Goal: Task Accomplishment & Management: Complete application form

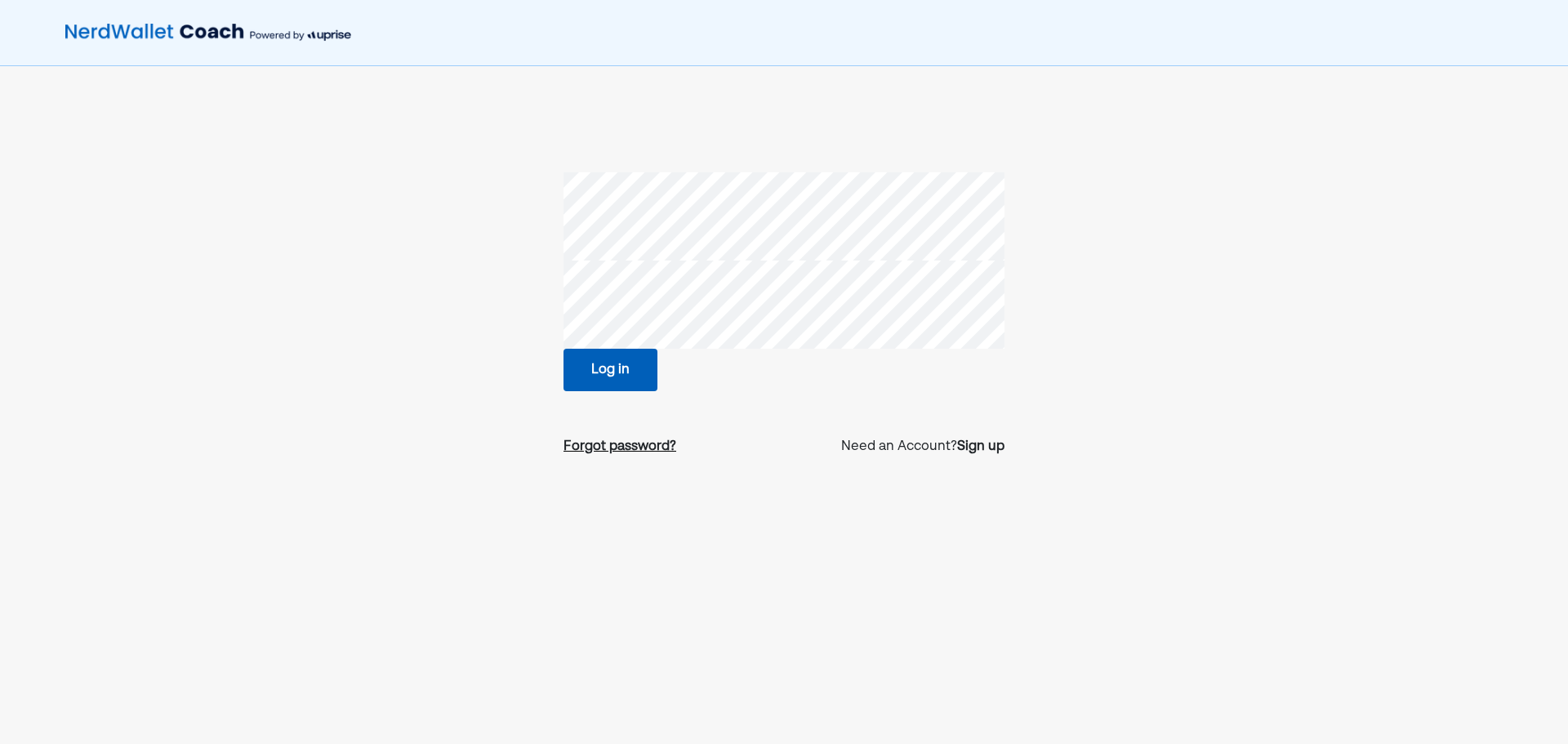
click at [620, 454] on div "Forgot password?" at bounding box center [620, 447] width 113 height 20
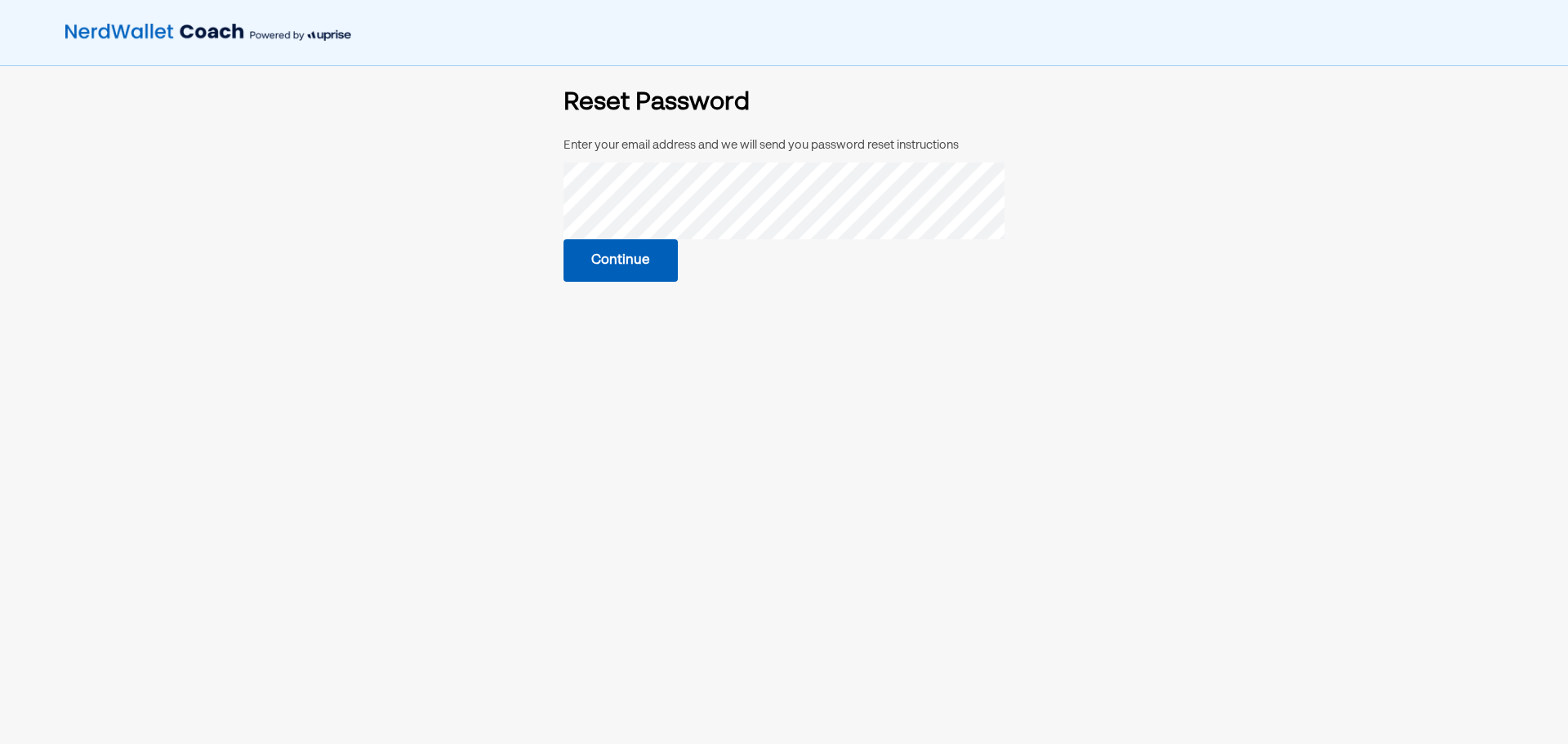
click at [635, 254] on button "Continue" at bounding box center [621, 261] width 114 height 43
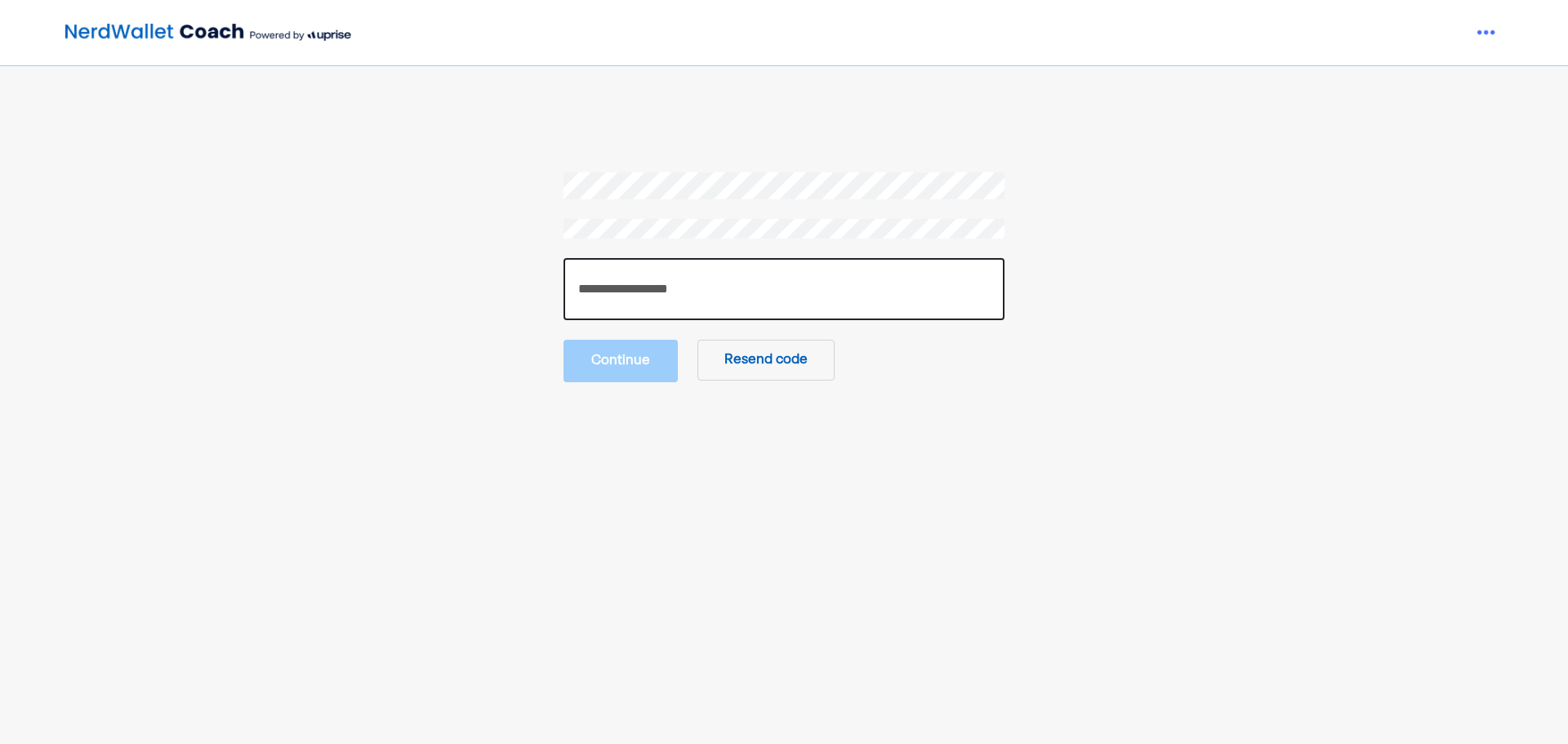
drag, startPoint x: 752, startPoint y: 280, endPoint x: 746, endPoint y: 289, distance: 10.8
click at [751, 280] on input "number" at bounding box center [784, 289] width 441 height 62
drag, startPoint x: 642, startPoint y: 287, endPoint x: 649, endPoint y: 298, distance: 13.0
click at [642, 288] on input "number" at bounding box center [784, 289] width 441 height 62
paste input "******"
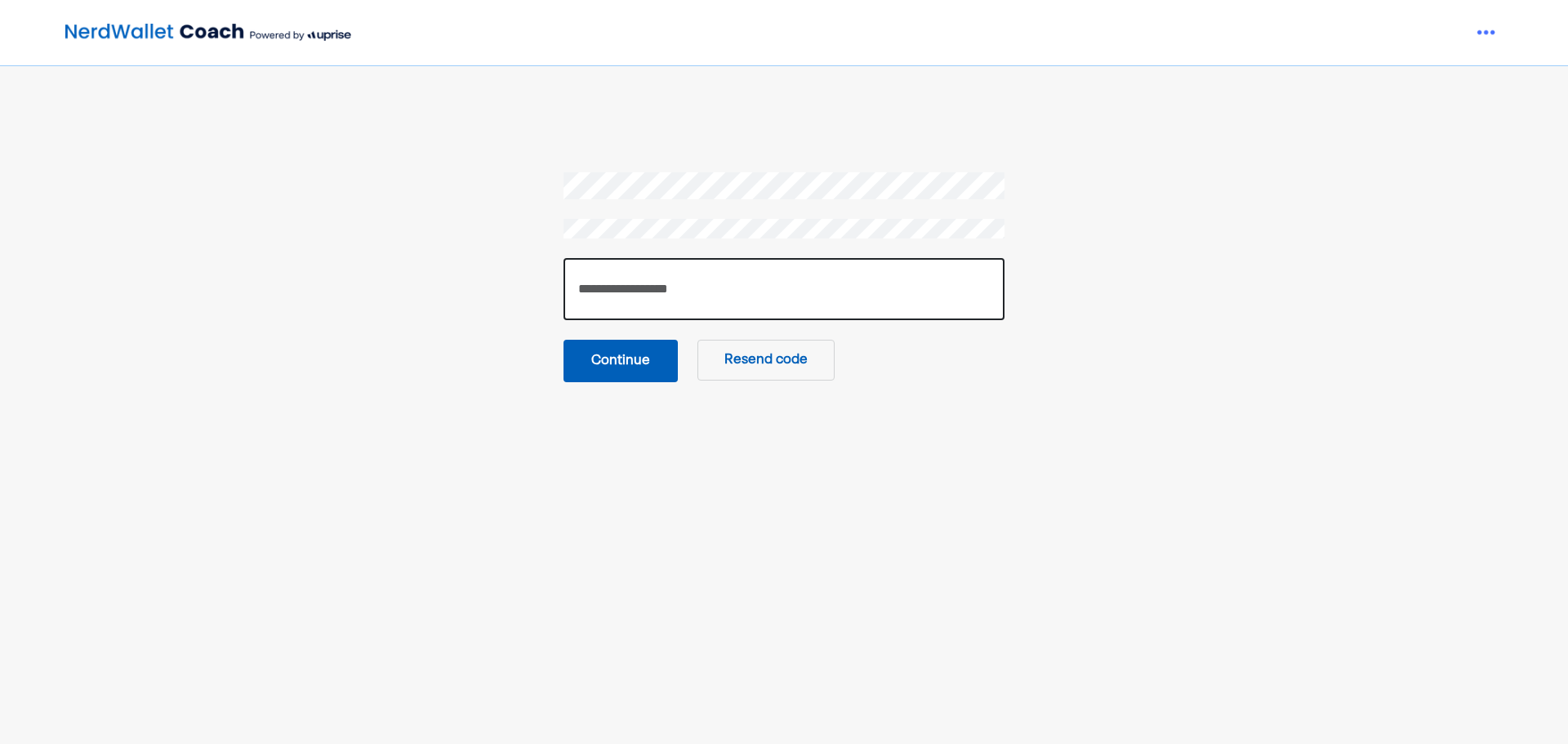
type input "******"
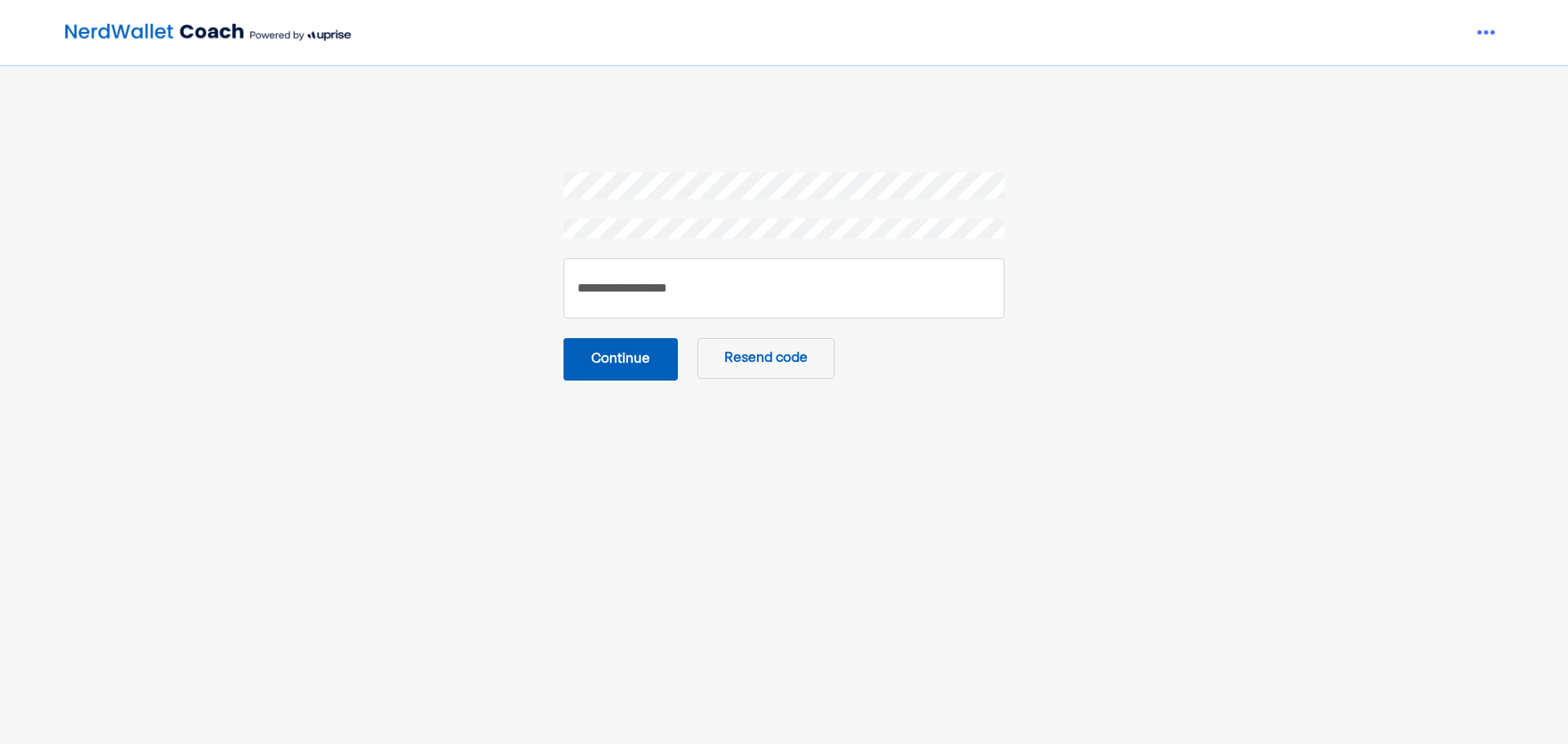
click at [639, 358] on button "Continue" at bounding box center [621, 360] width 114 height 43
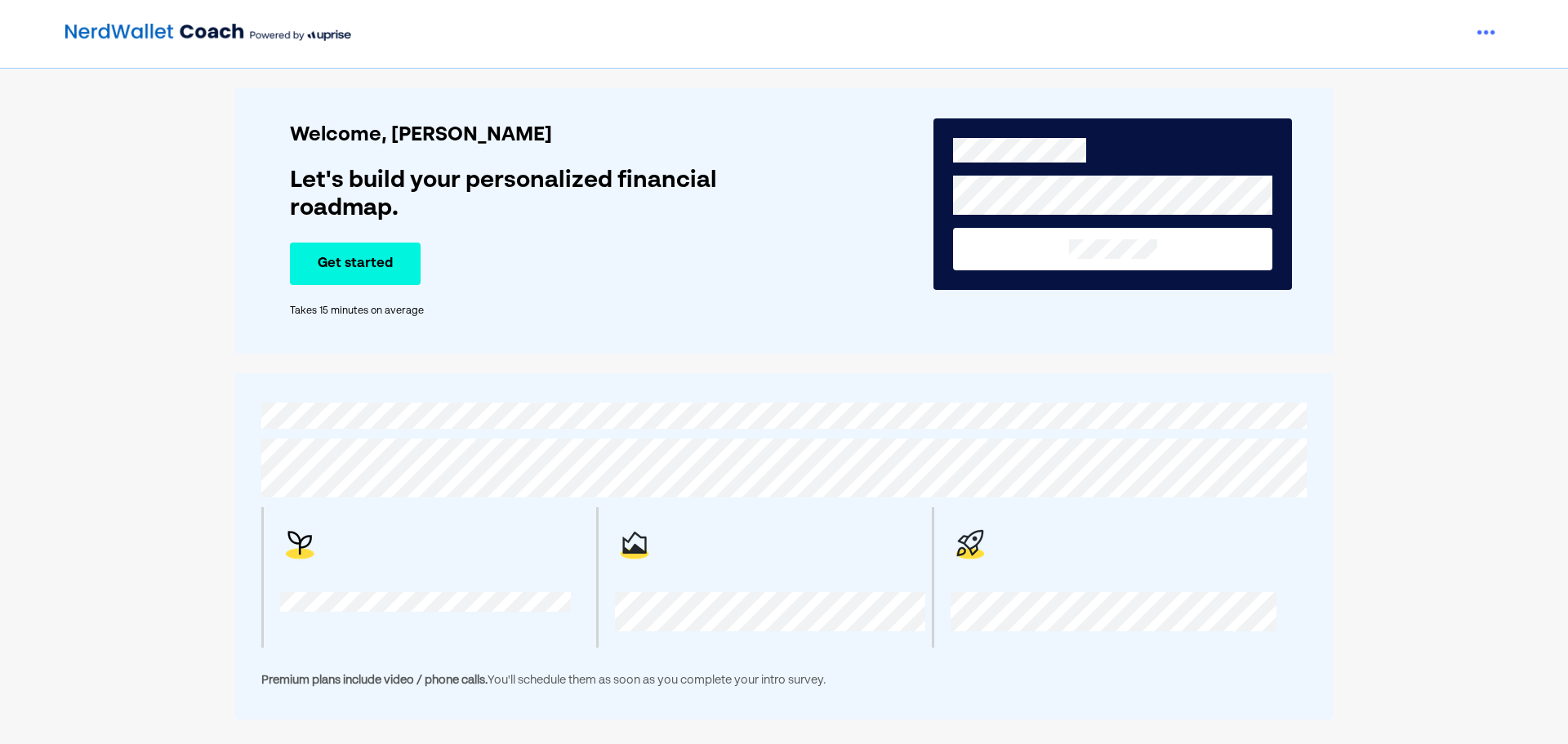
click at [353, 262] on button "Get started" at bounding box center [355, 264] width 131 height 43
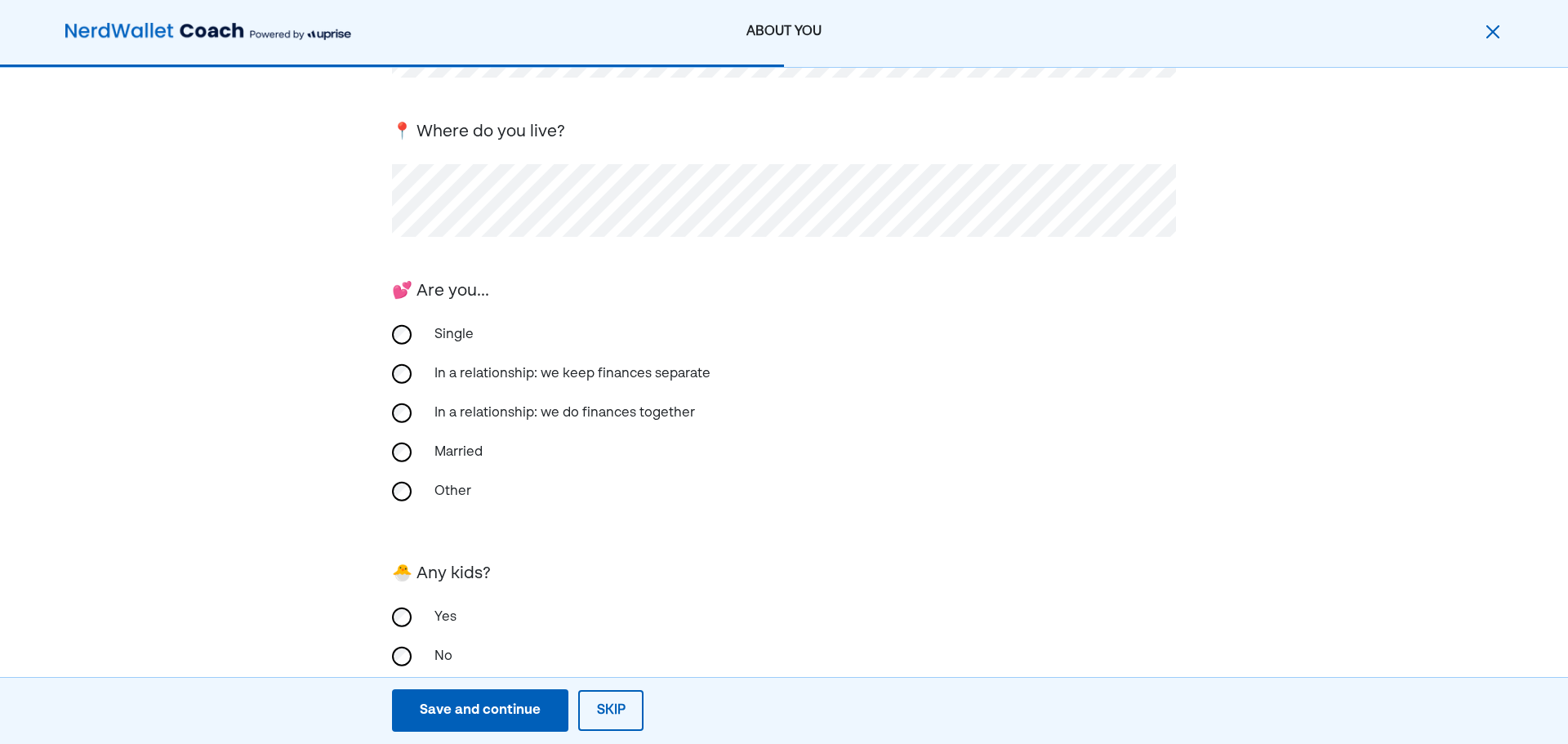
scroll to position [218, 0]
click at [414, 443] on div "Married" at bounding box center [784, 451] width 784 height 40
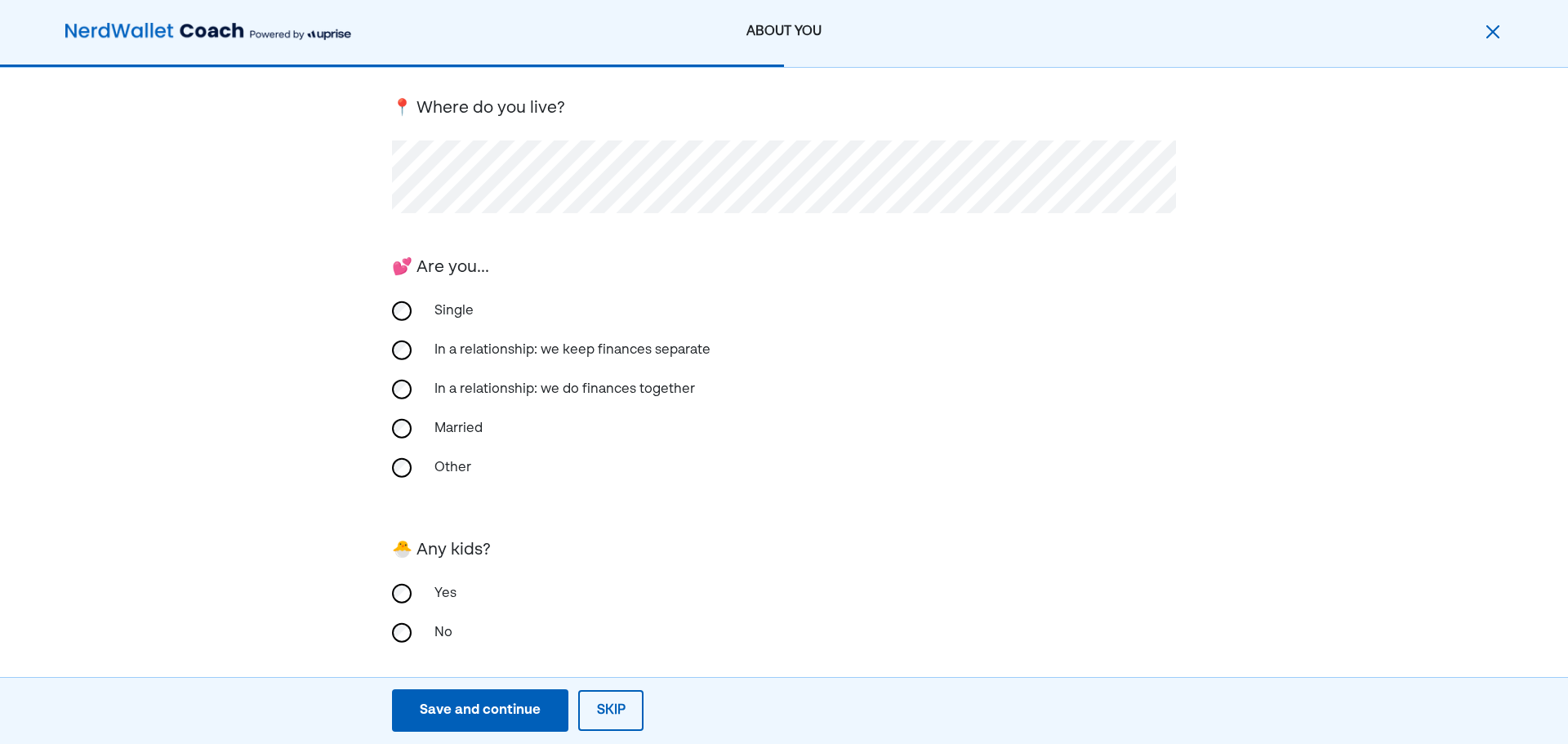
scroll to position [255, 0]
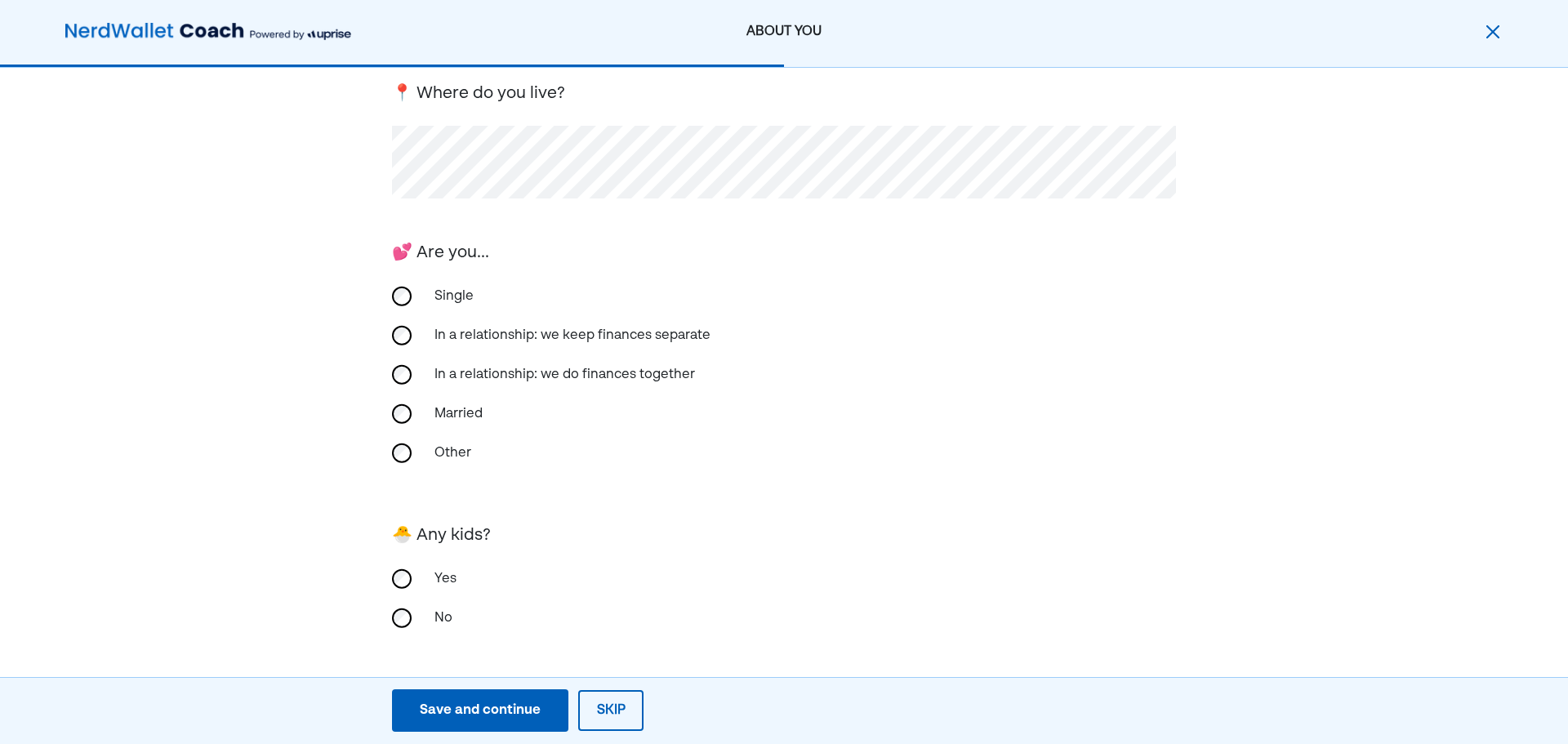
click at [486, 713] on div "Save and continue" at bounding box center [480, 710] width 121 height 20
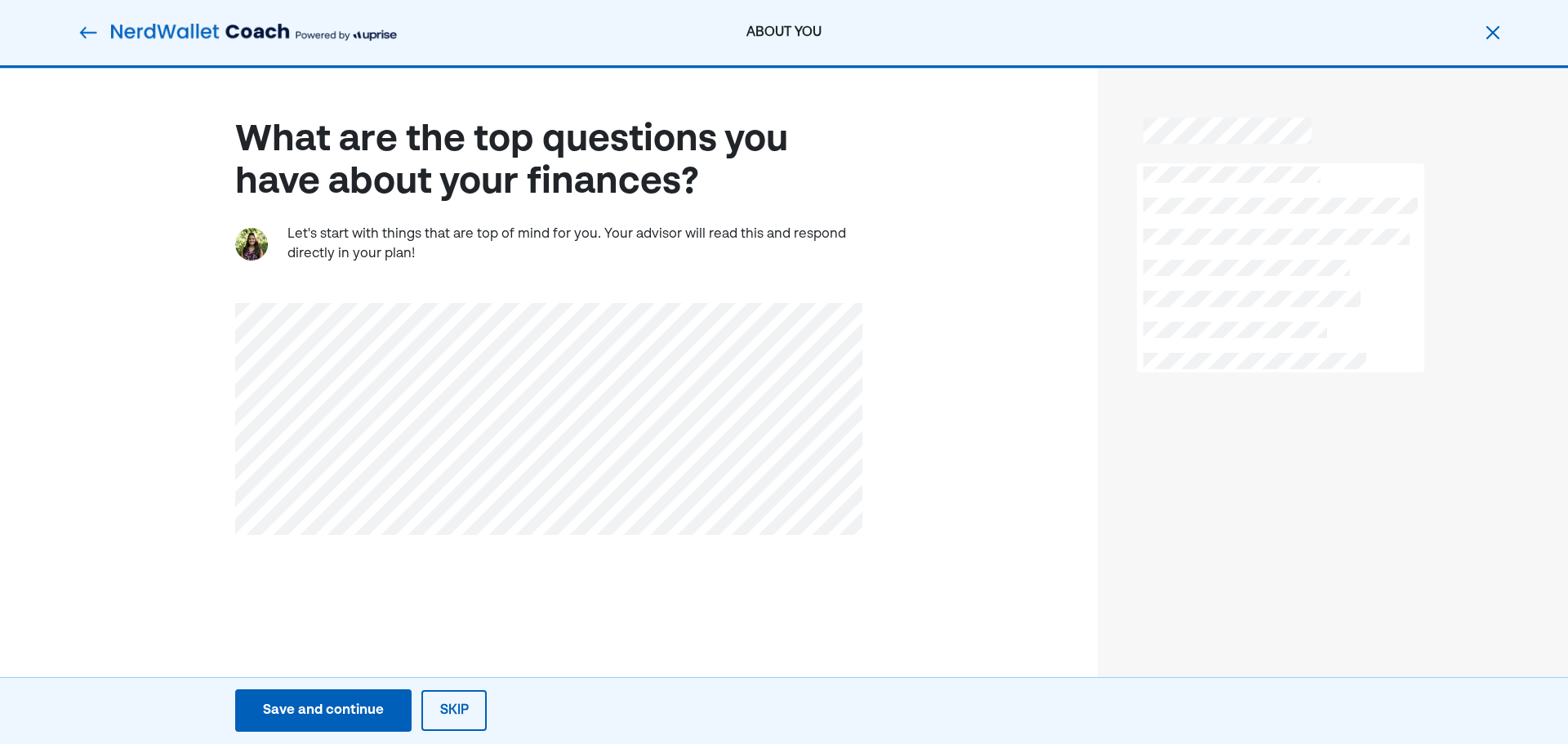
click at [315, 709] on div "Save and continue" at bounding box center [323, 710] width 121 height 20
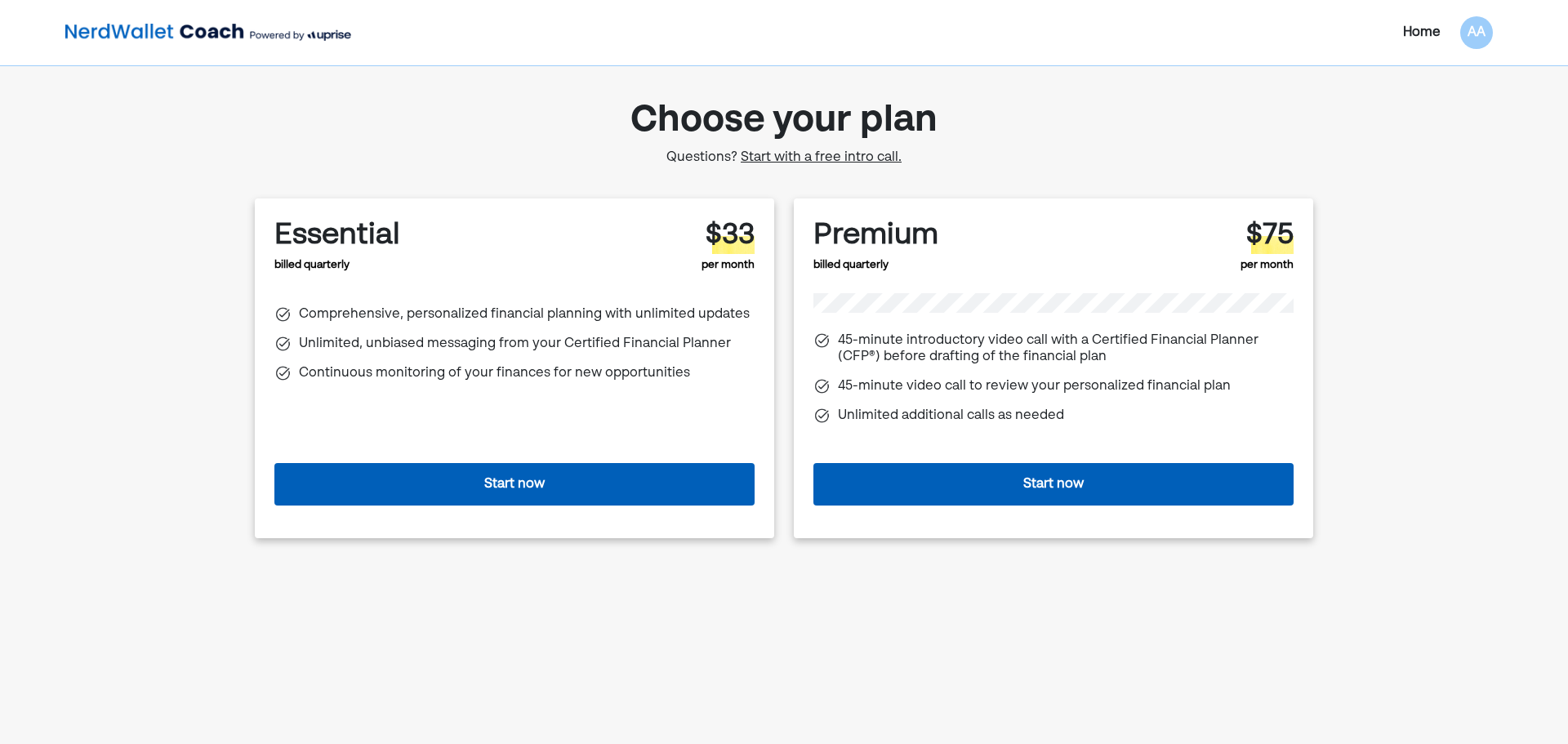
click at [514, 483] on button "Start now" at bounding box center [514, 485] width 480 height 43
